Goal: Task Accomplishment & Management: Manage account settings

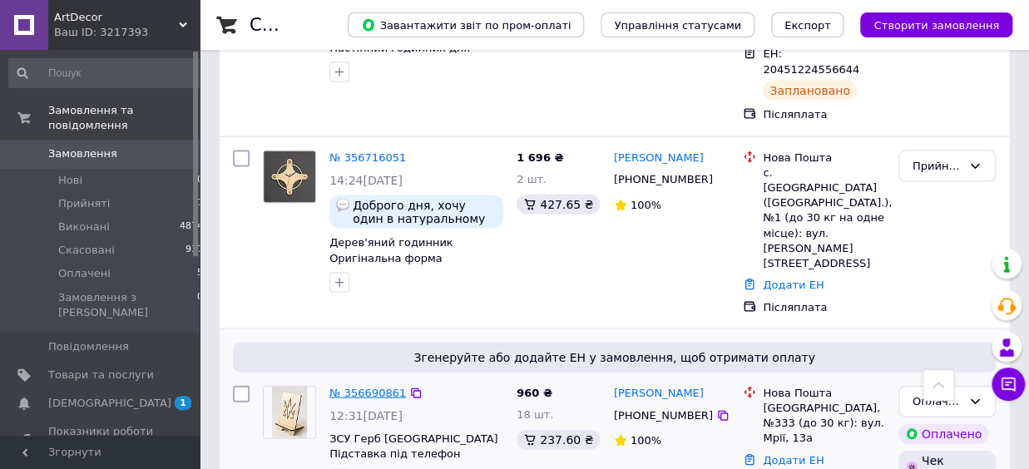
click at [372, 386] on link "№ 356690861" at bounding box center [367, 392] width 77 height 12
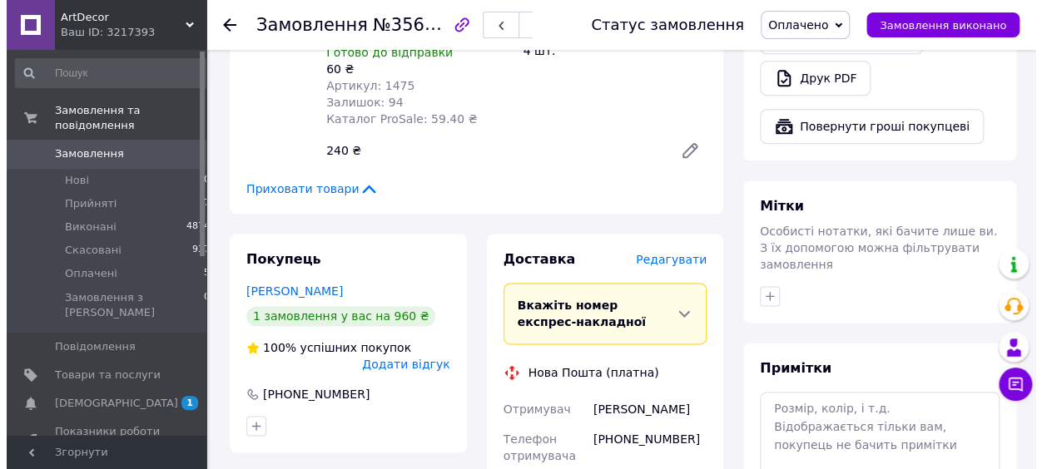
scroll to position [749, 0]
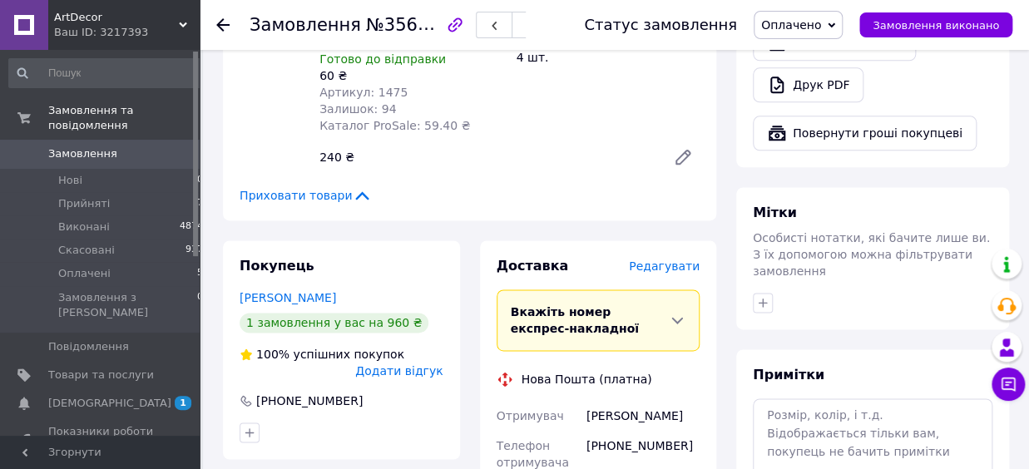
click at [678, 260] on span "Редагувати" at bounding box center [664, 266] width 71 height 13
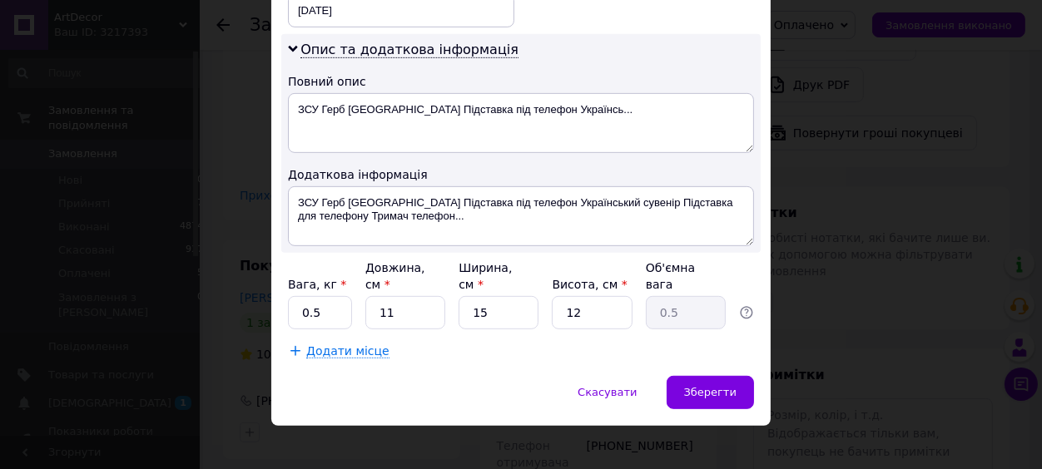
scroll to position [846, 0]
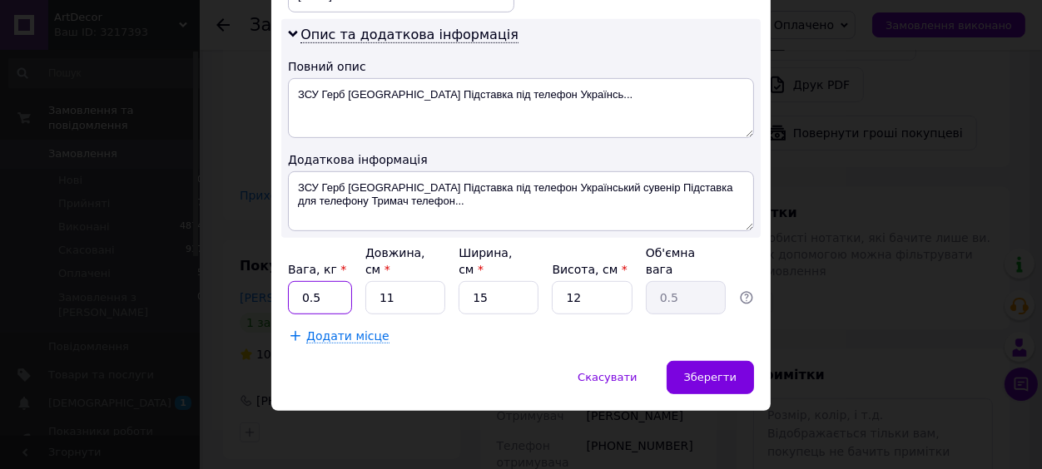
click at [316, 299] on input "0.5" at bounding box center [320, 297] width 64 height 33
type input "0.8"
click at [412, 298] on input "11" at bounding box center [405, 297] width 80 height 33
type input "2"
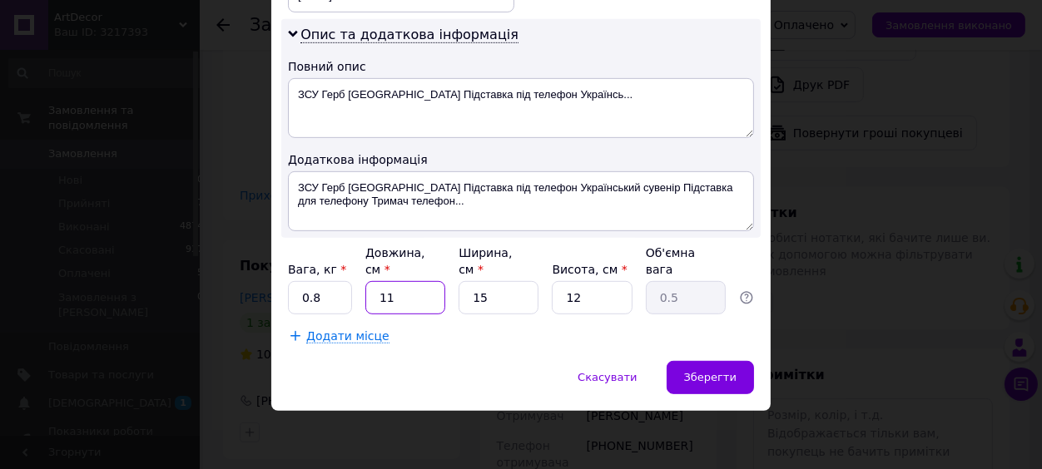
type input "0.1"
type input "23"
type input "1.03"
type input "23"
click at [503, 307] on input "15" at bounding box center [498, 297] width 80 height 33
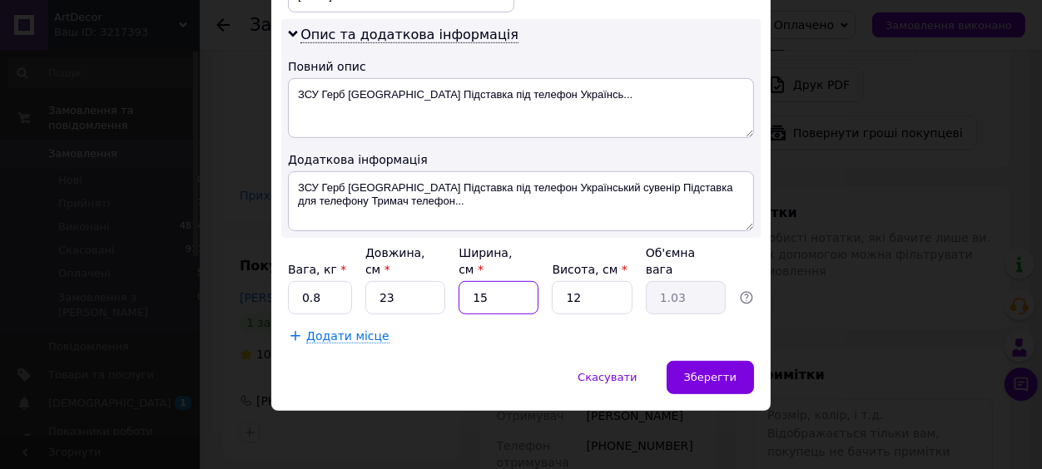
click at [503, 306] on input "15" at bounding box center [498, 297] width 80 height 33
type input "1"
type input "0.1"
type input "17"
type input "1.17"
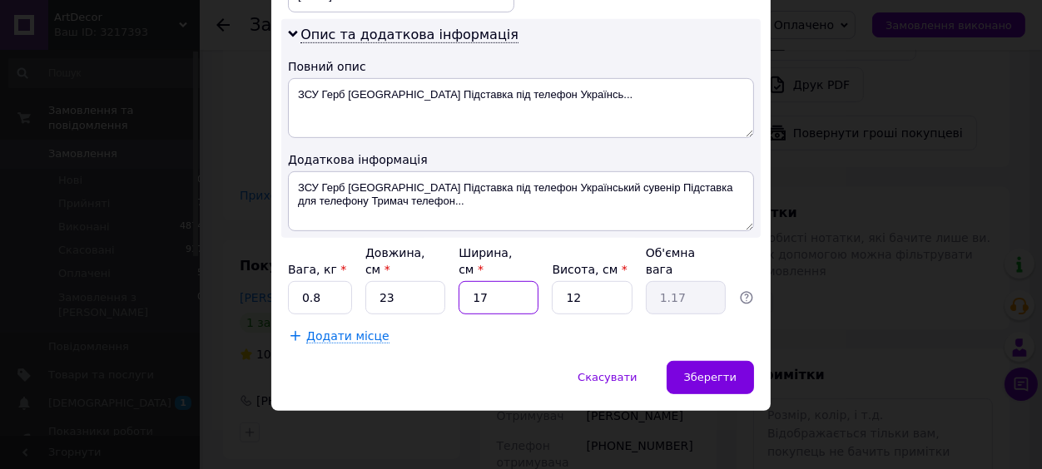
type input "17"
click at [576, 297] on input "12" at bounding box center [592, 297] width 80 height 33
type input "5"
type input "0.49"
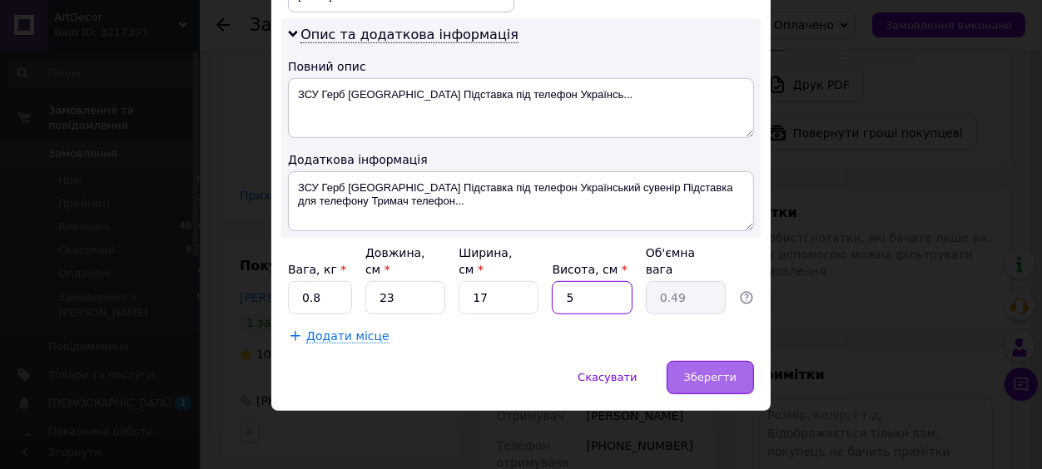
type input "5"
click at [736, 368] on div "Зберегти" at bounding box center [709, 377] width 87 height 33
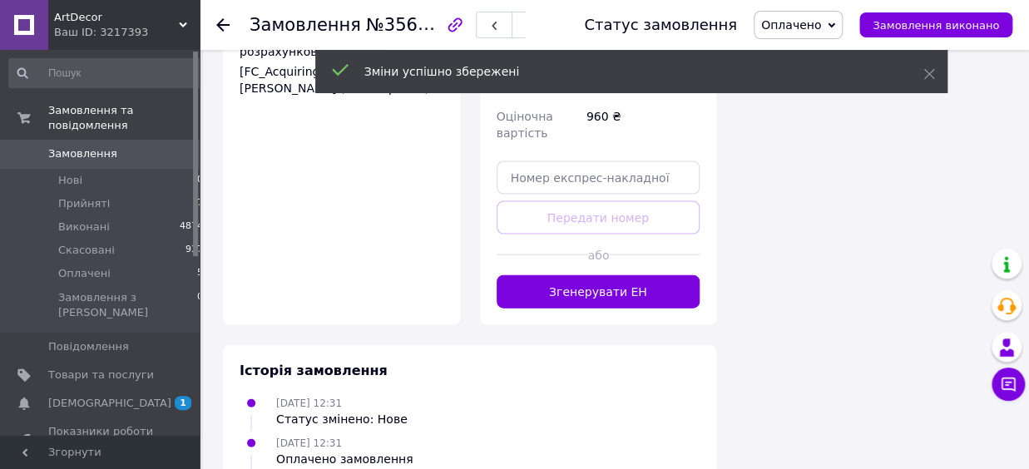
scroll to position [1206, 0]
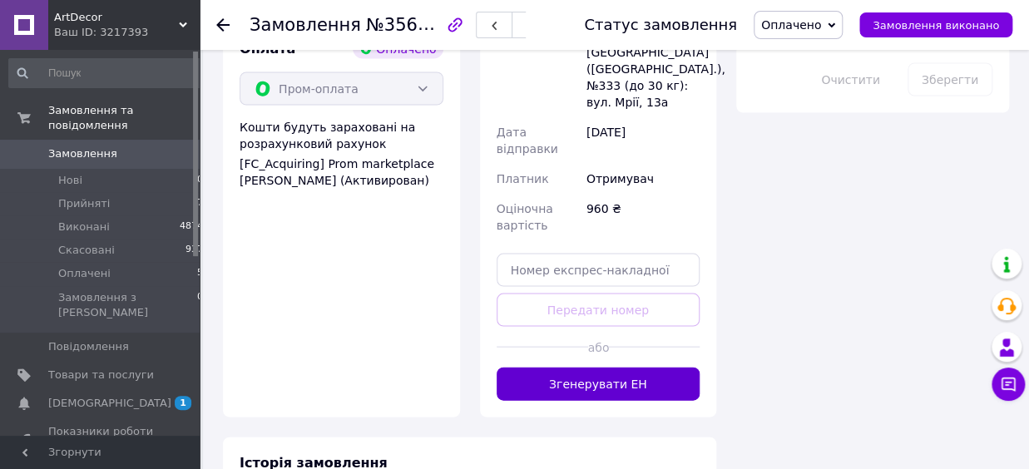
click at [647, 367] on button "Згенерувати ЕН" at bounding box center [599, 383] width 204 height 33
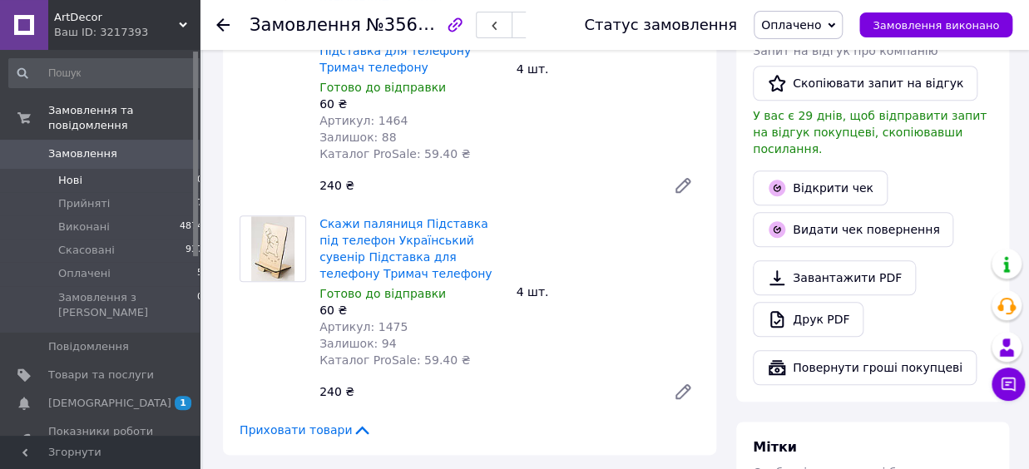
scroll to position [383, 0]
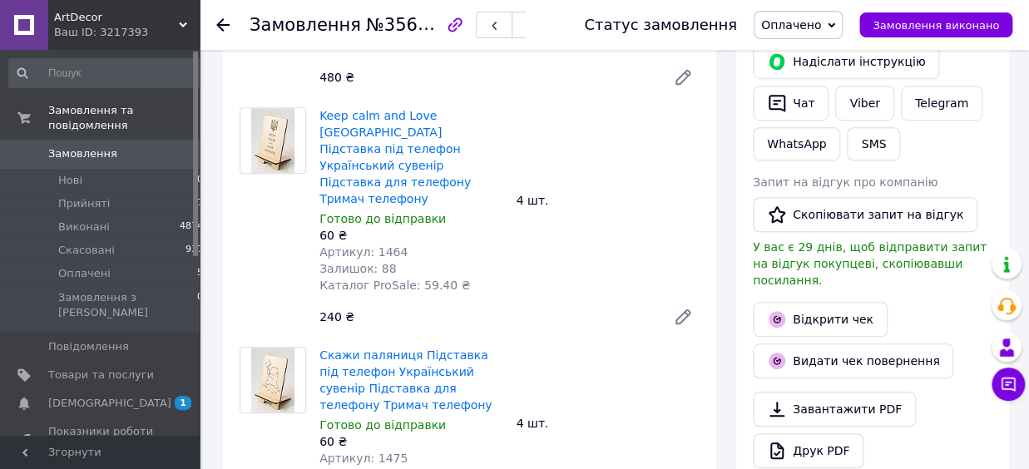
click at [107, 140] on link "Замовлення 0" at bounding box center [106, 154] width 213 height 28
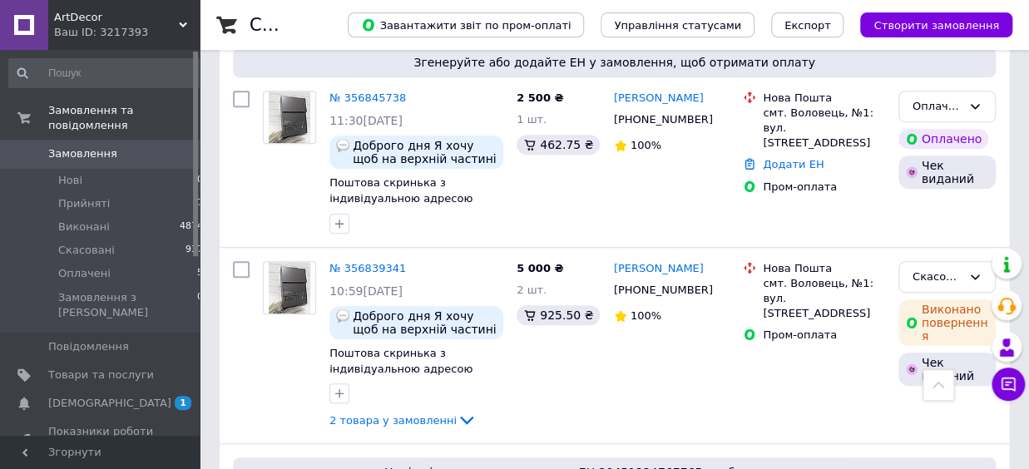
scroll to position [641, 0]
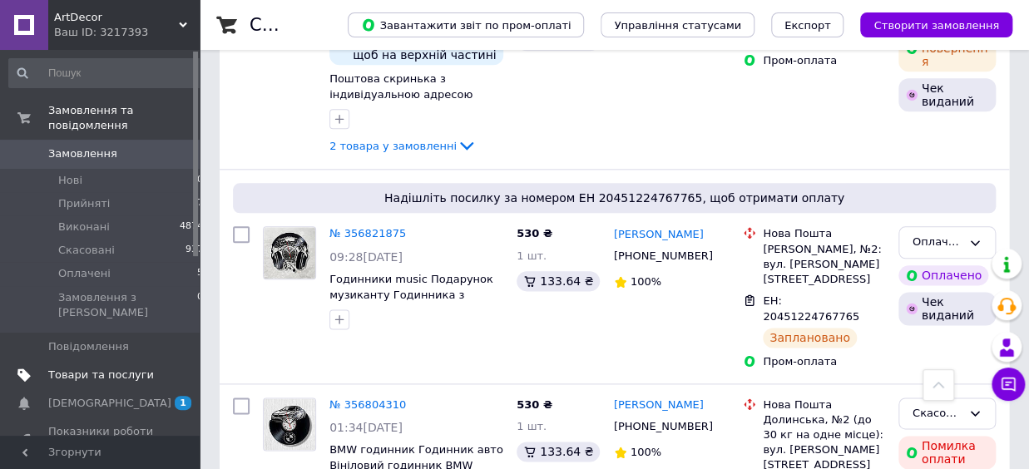
click at [107, 368] on span "Товари та послуги" at bounding box center [101, 375] width 106 height 15
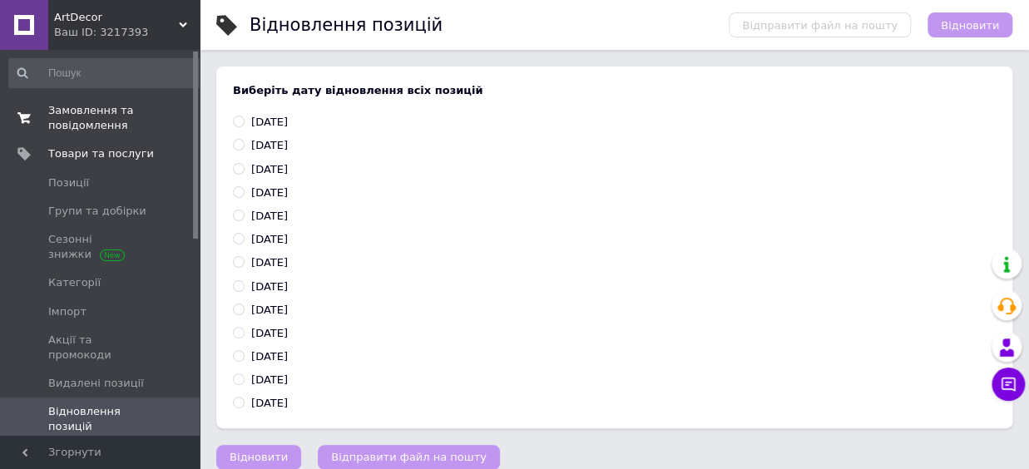
click at [122, 124] on span "Замовлення та повідомлення" at bounding box center [101, 118] width 106 height 30
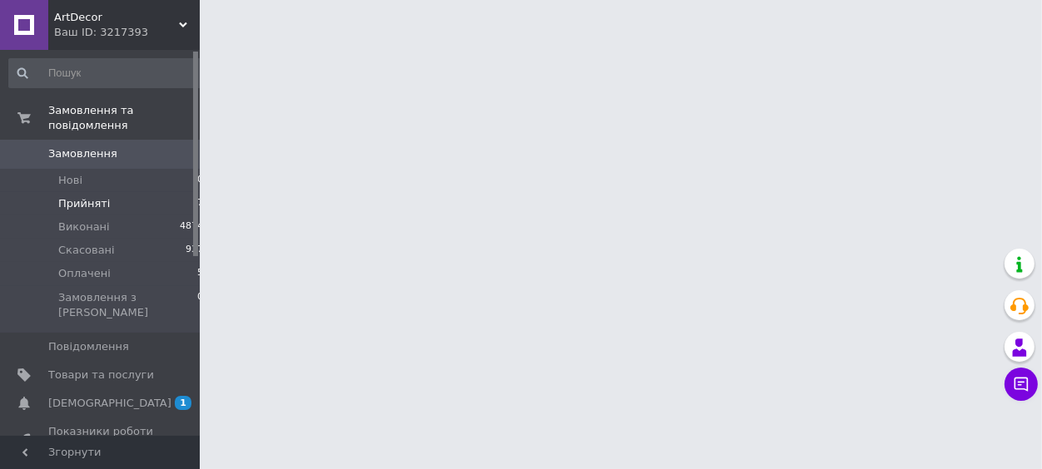
click at [81, 196] on span "Прийняті" at bounding box center [84, 203] width 52 height 15
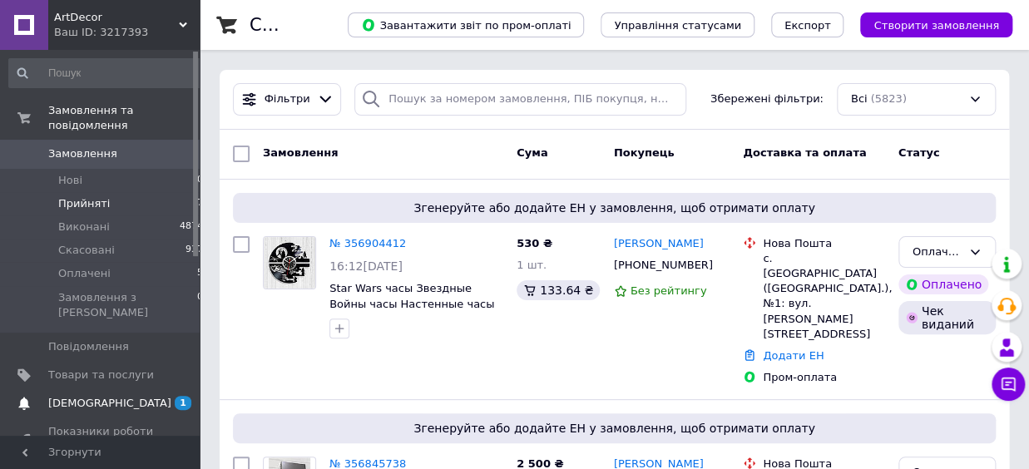
click at [51, 389] on link "[DEMOGRAPHIC_DATA] 1" at bounding box center [106, 403] width 213 height 28
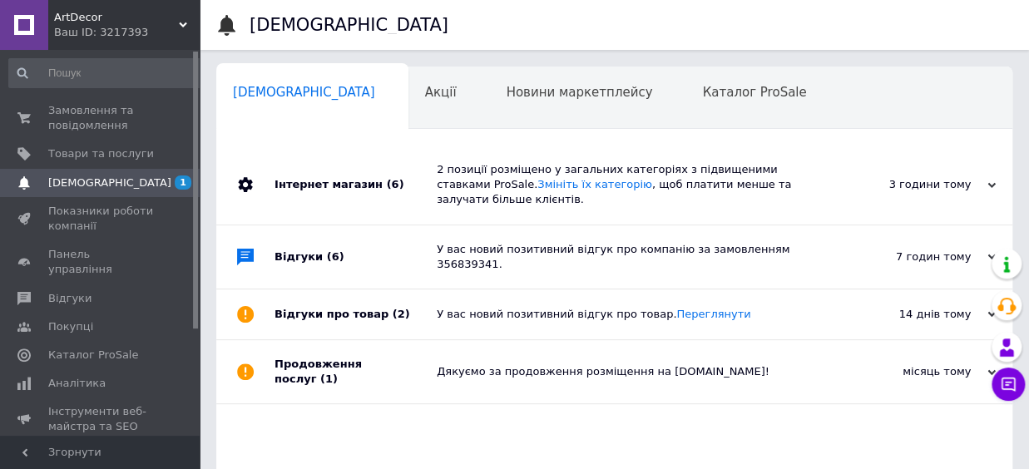
scroll to position [0, 8]
